Goal: Navigation & Orientation: Find specific page/section

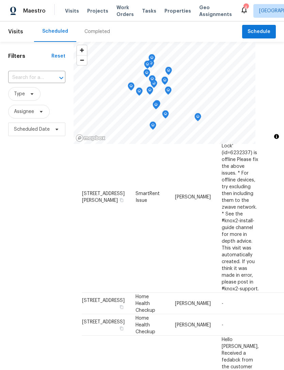
scroll to position [78, 0]
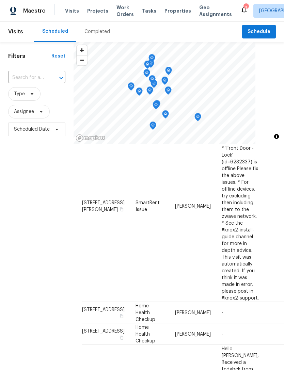
click at [168, 13] on span "Properties" at bounding box center [177, 10] width 27 height 7
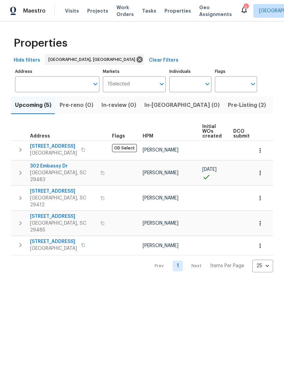
click at [68, 12] on span "Visits" at bounding box center [72, 10] width 14 height 7
